Goal: Check status

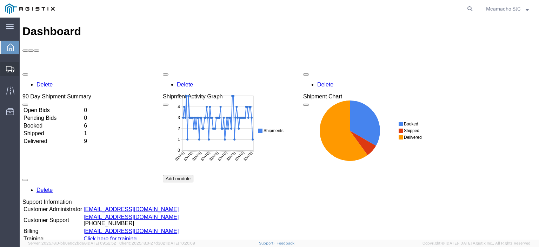
click at [24, 64] on span "Shipments" at bounding box center [21, 69] width 5 height 14
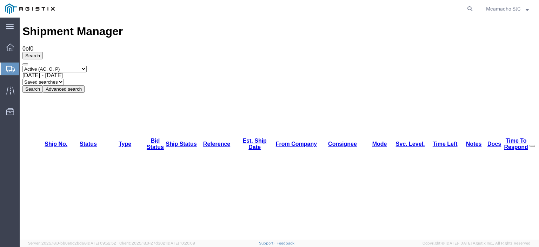
click at [58, 66] on select "Select status Active (AC, O, P) All Approved Awaiting Confirmation (AC) Booked …" at bounding box center [54, 69] width 64 height 7
select select "ALL"
click at [22, 66] on select "Select status Active (AC, O, P) All Approved Awaiting Confirmation (AC) Booked …" at bounding box center [54, 69] width 64 height 7
click at [43, 85] on button "Search" at bounding box center [32, 88] width 20 height 7
